Goal: Find specific page/section: Find specific page/section

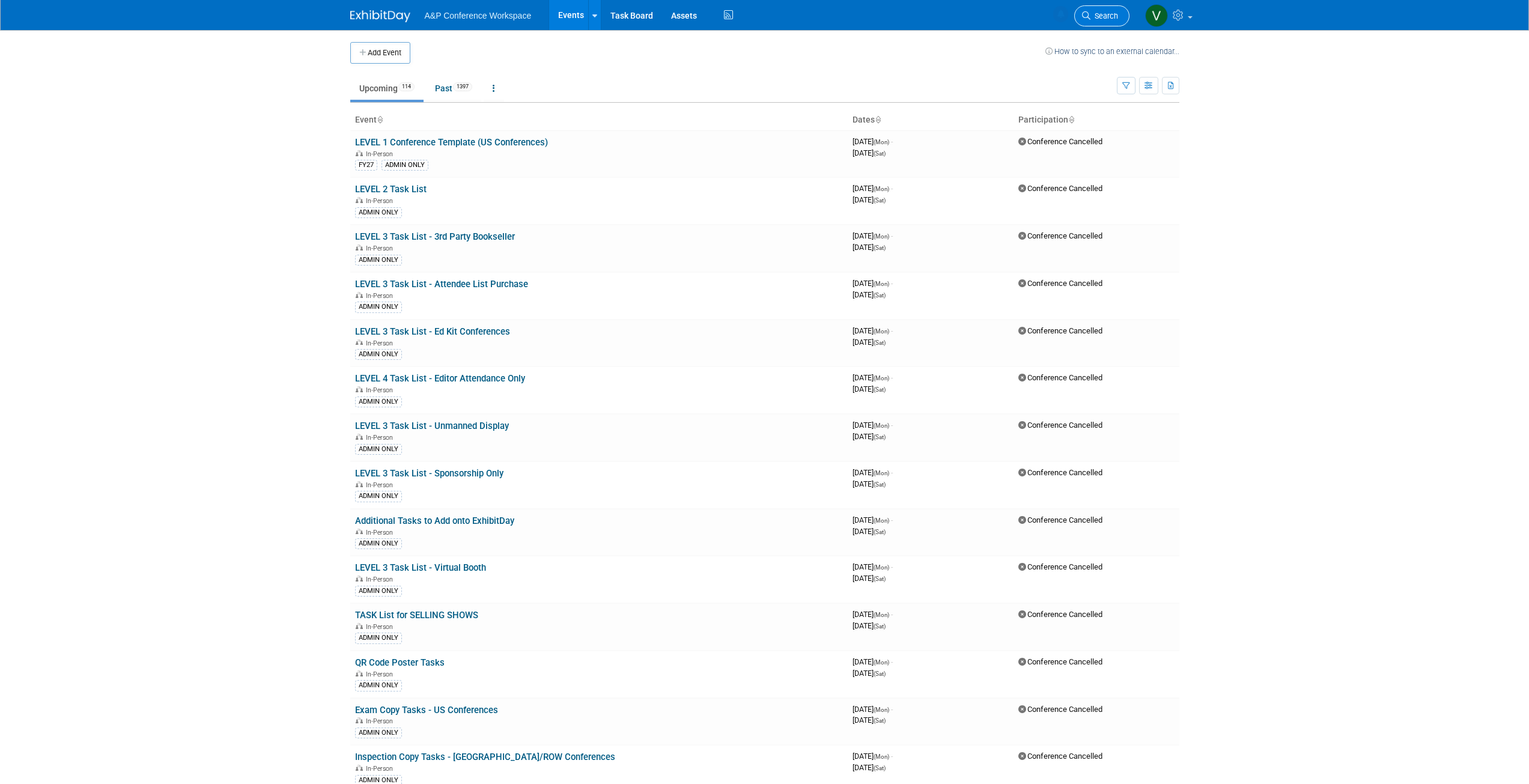
click at [1101, 17] on span "Search" at bounding box center [1104, 16] width 28 height 9
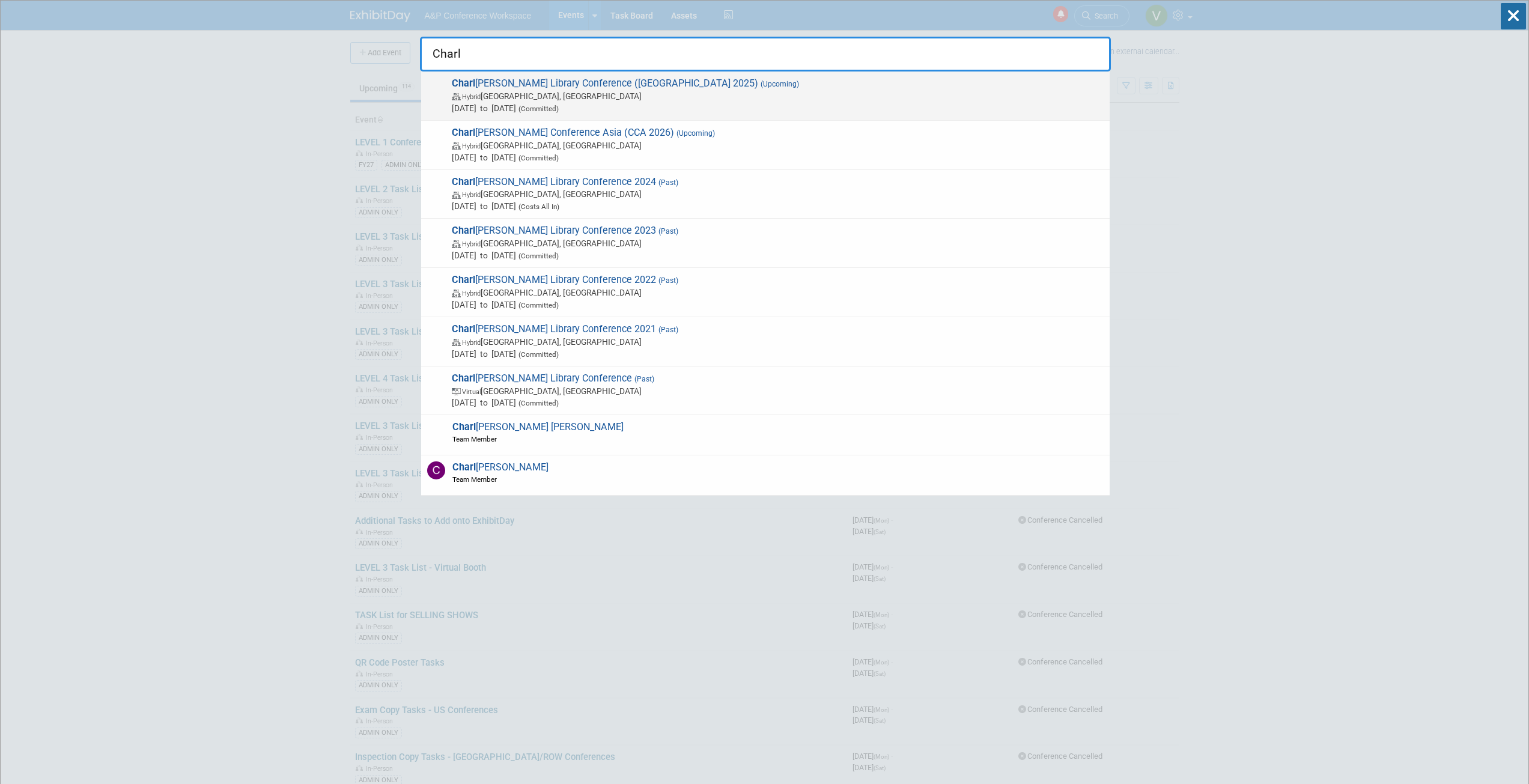
type input "Charl"
click at [551, 91] on span "Hybrid [GEOGRAPHIC_DATA], [GEOGRAPHIC_DATA]" at bounding box center [778, 96] width 652 height 12
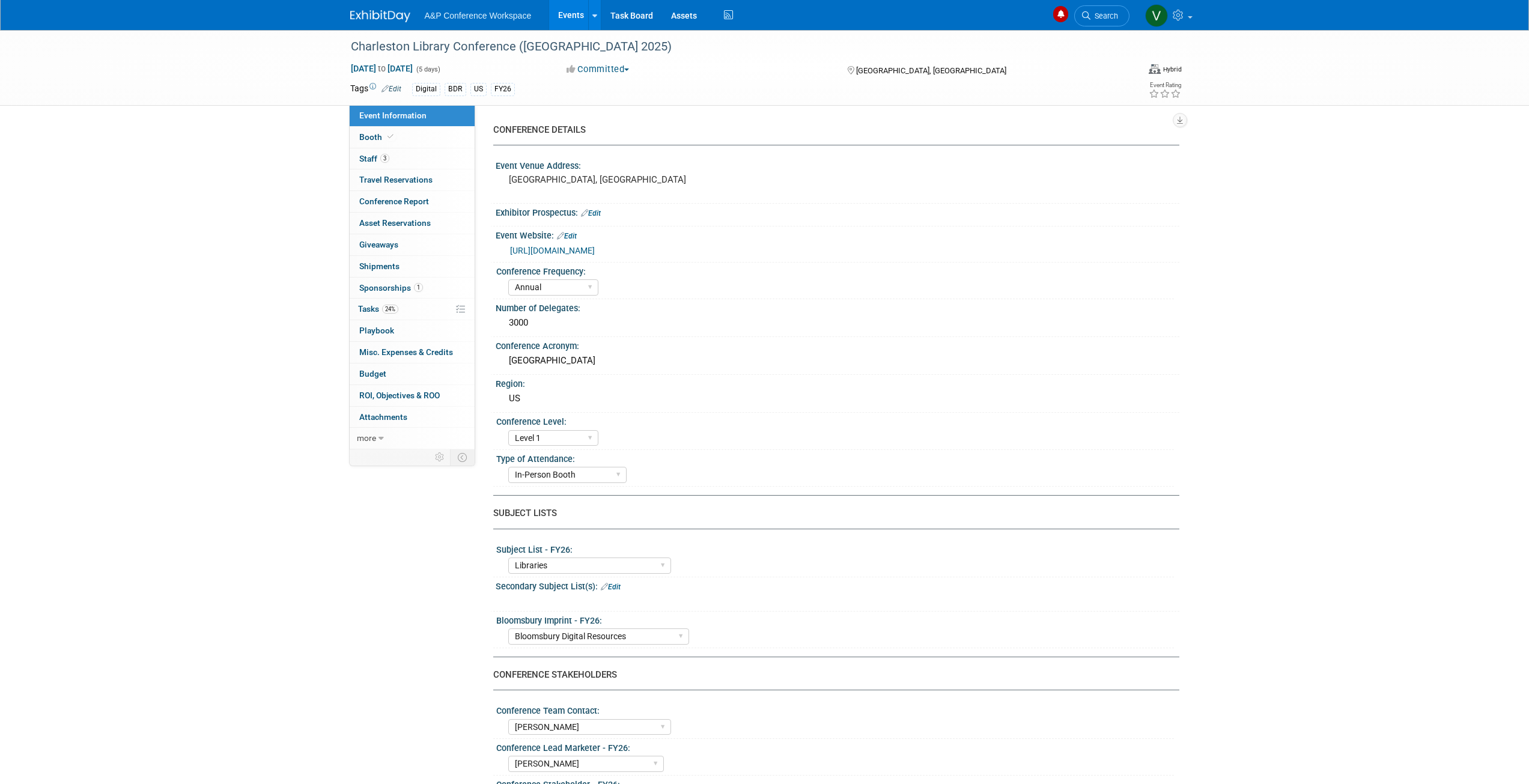
select select "Annual"
select select "Level 1"
select select "In-Person Booth"
select select "Libraries"
select select "Bloomsbury Digital Resources"
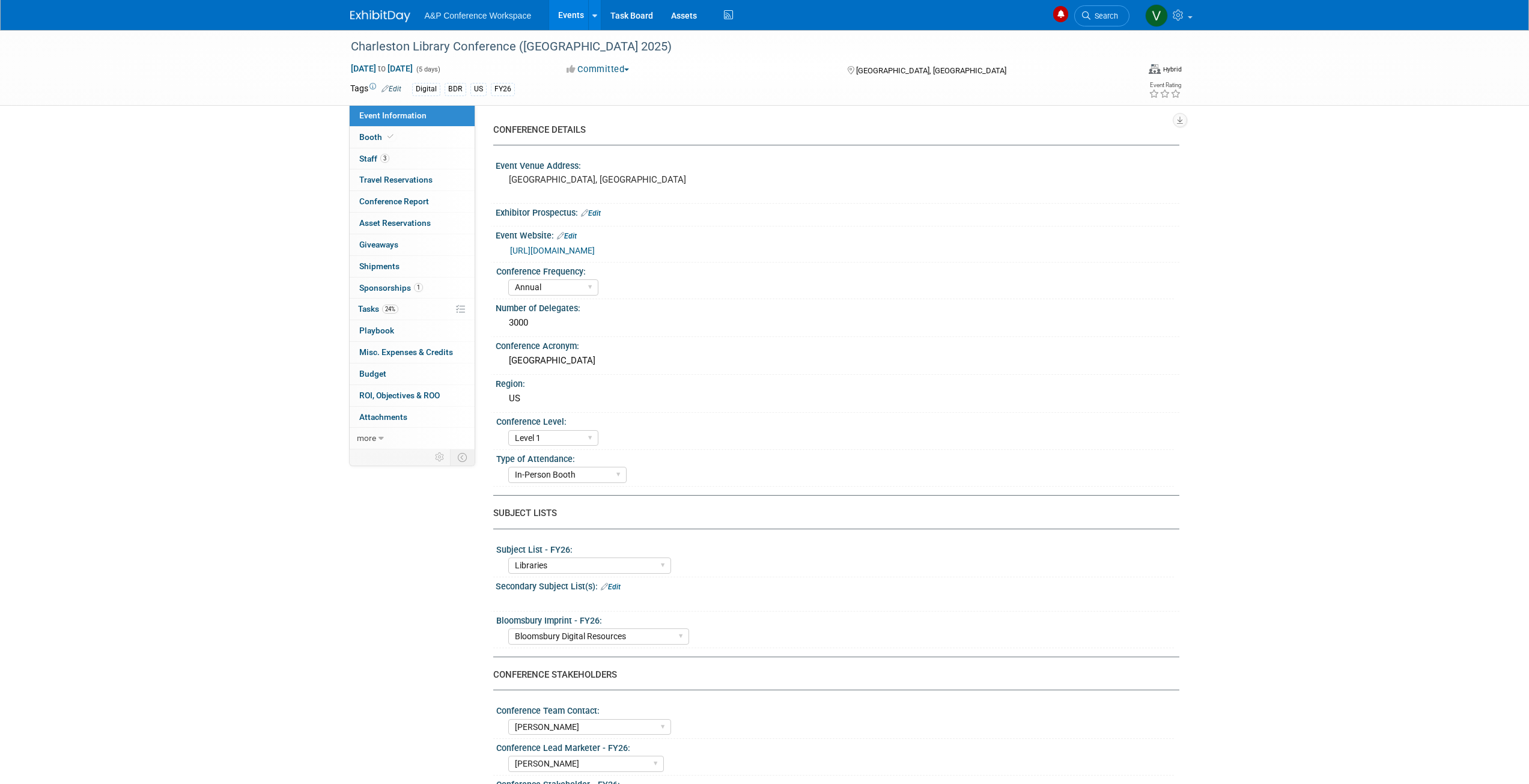
select select "Anne Weston"
select select "Michelle Kelly"
select select "BDR Product Awareness and Trial Generation​"
click at [363, 306] on span "Tasks 24%" at bounding box center [378, 308] width 41 height 10
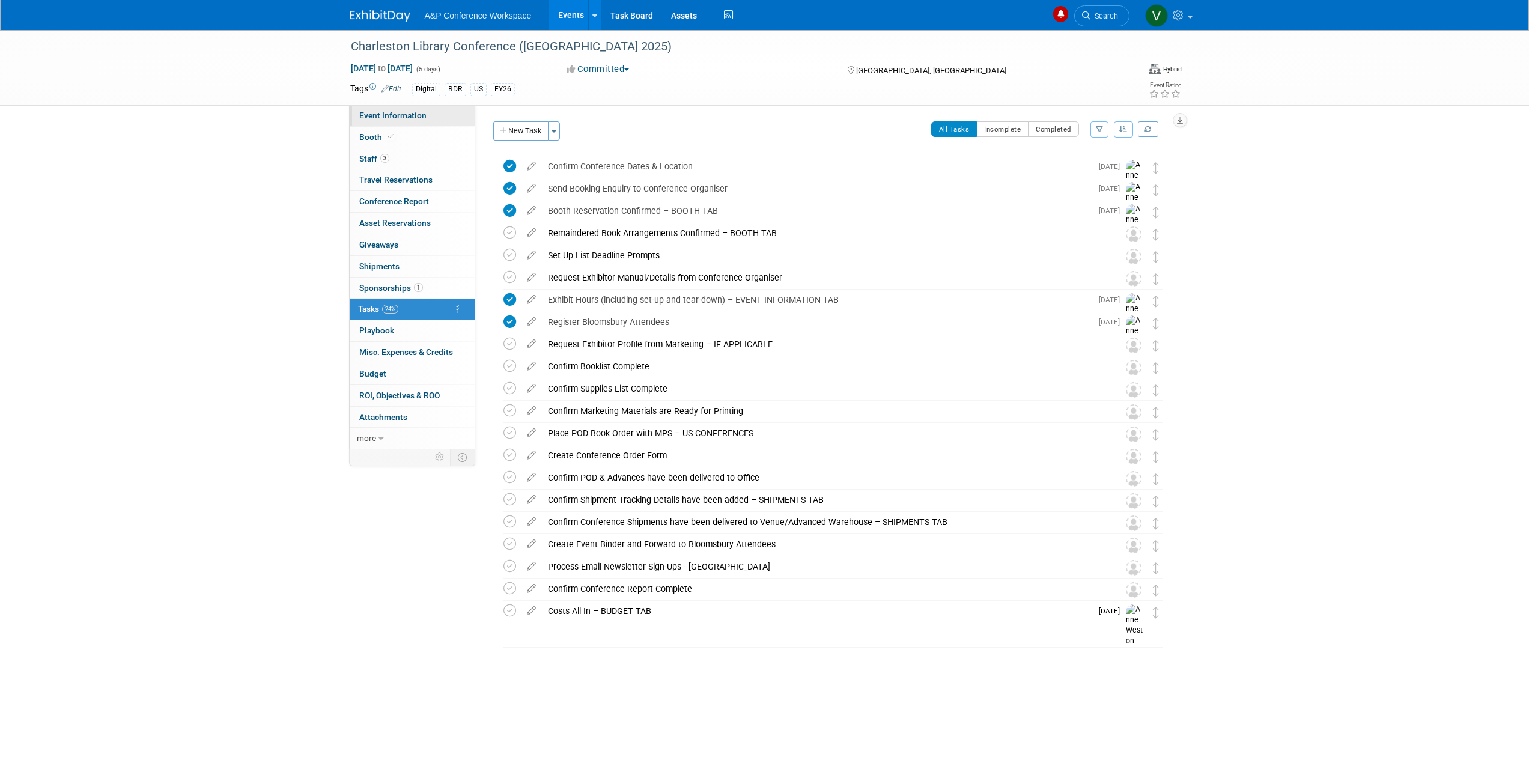
click at [382, 115] on span "Event Information" at bounding box center [393, 115] width 67 height 10
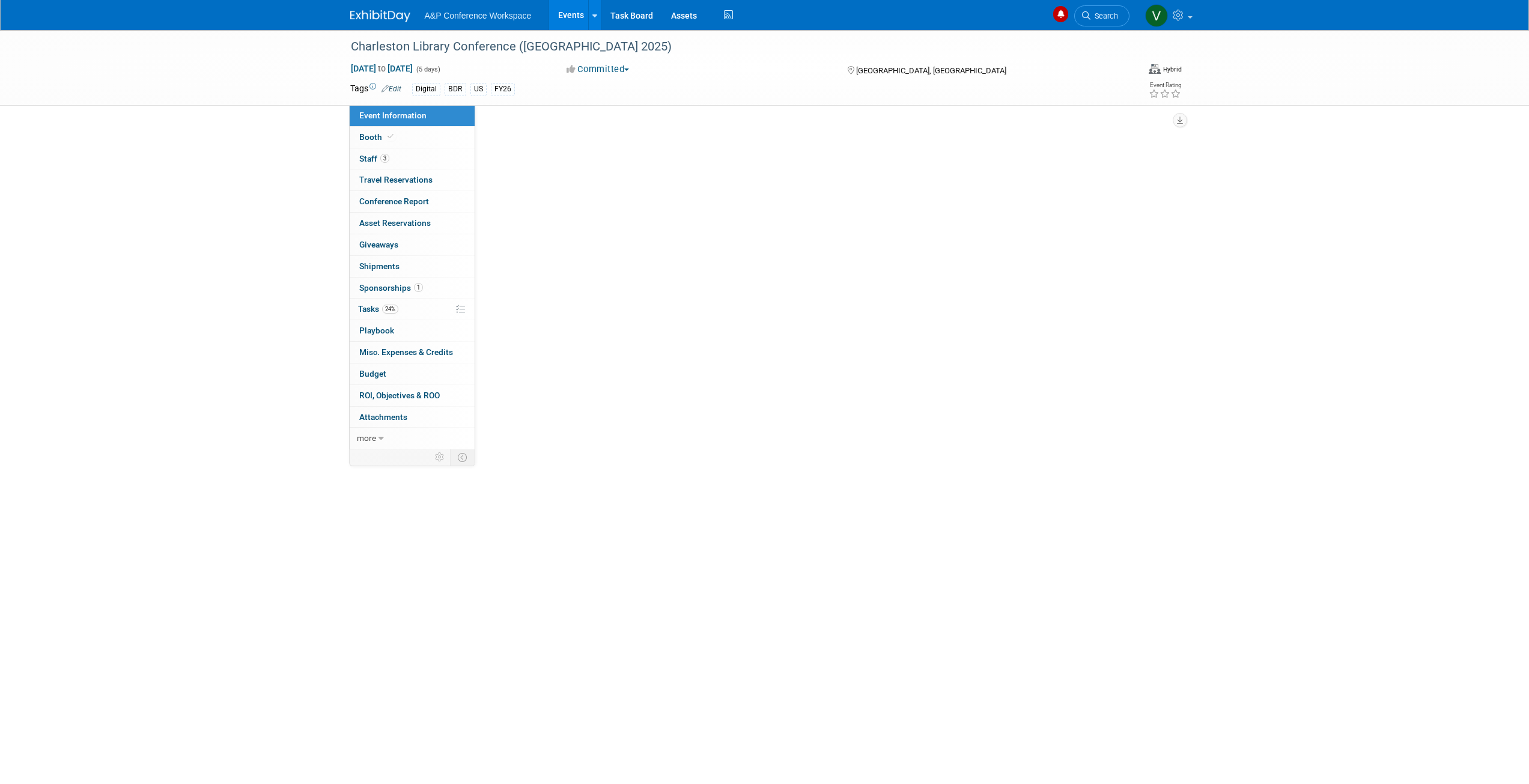
select select "Annual"
select select "Level 1"
select select "In-Person Booth"
select select "Libraries"
select select "Bloomsbury Digital Resources"
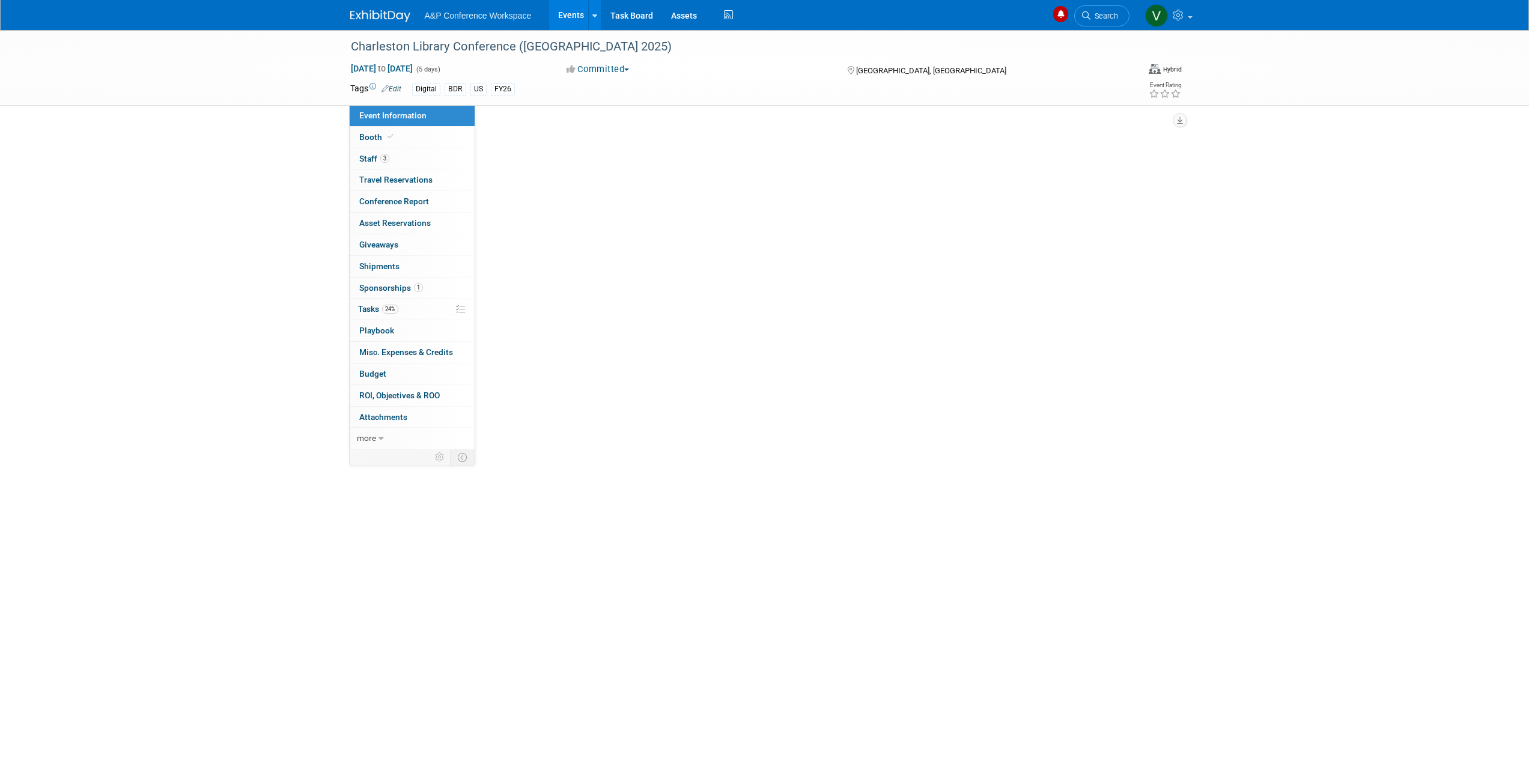
select select "Anne Weston"
select select "Michelle Kelly"
select select "BDR Product Awareness and Trial Generation​"
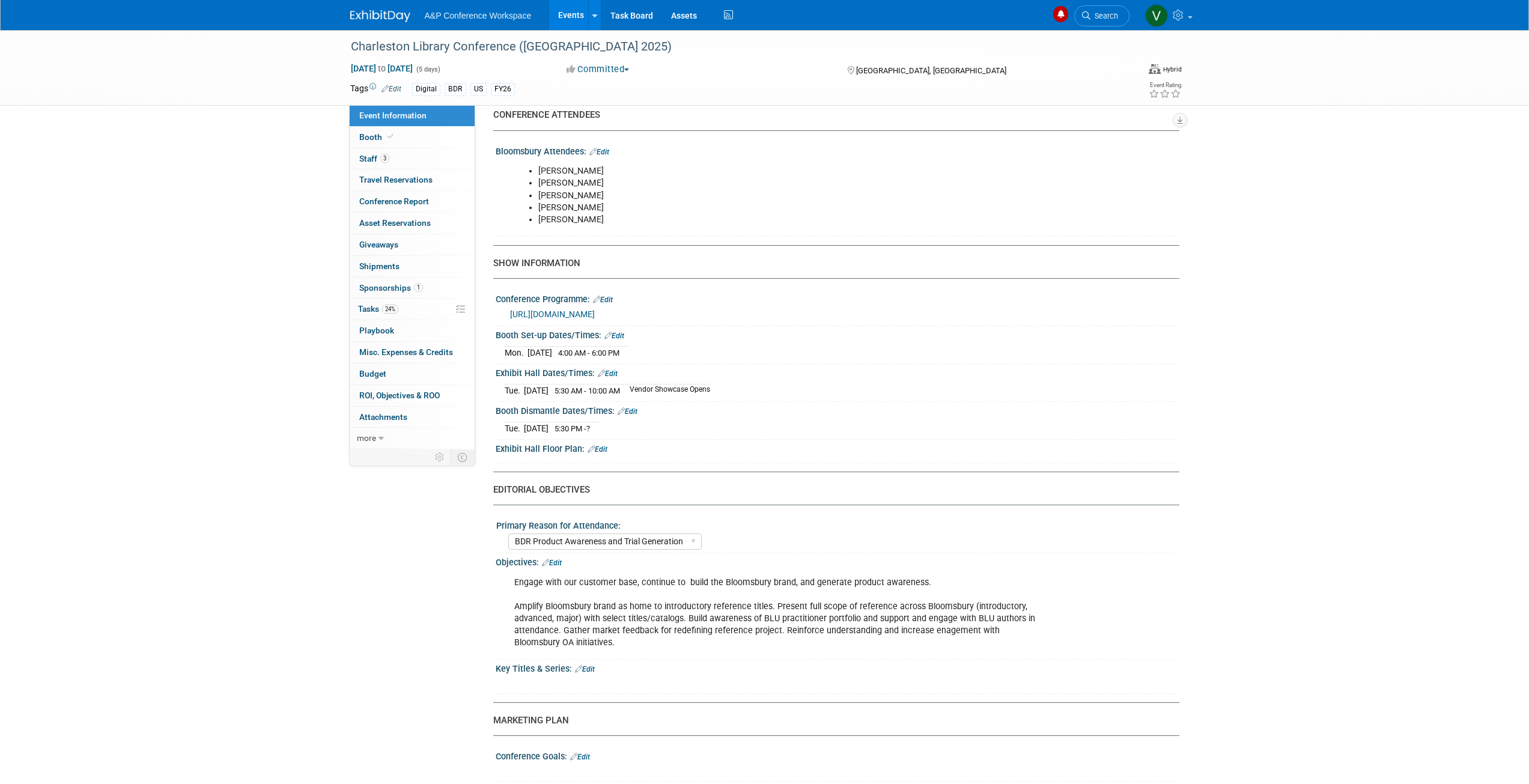
scroll to position [781, 0]
